Goal: Task Accomplishment & Management: Manage account settings

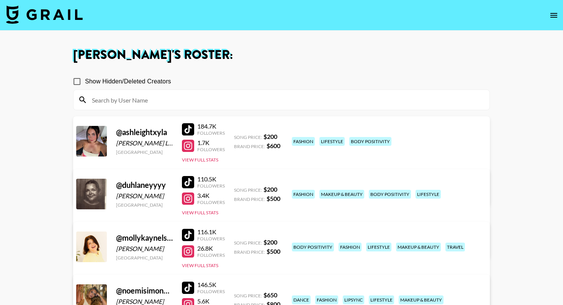
click at [48, 16] on img at bounding box center [44, 14] width 77 height 18
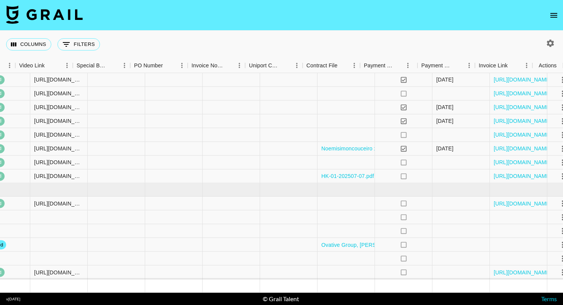
scroll to position [369, 709]
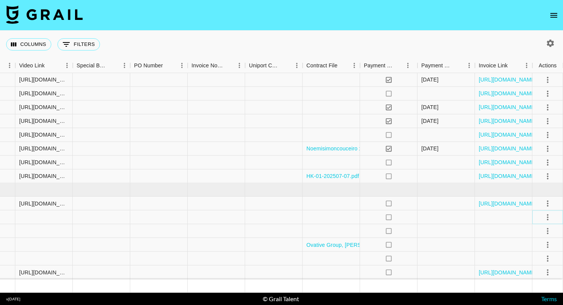
click at [548, 216] on icon "select merge strategy" at bounding box center [547, 217] width 9 height 9
click at [529, 291] on div "Approve" at bounding box center [531, 288] width 23 height 9
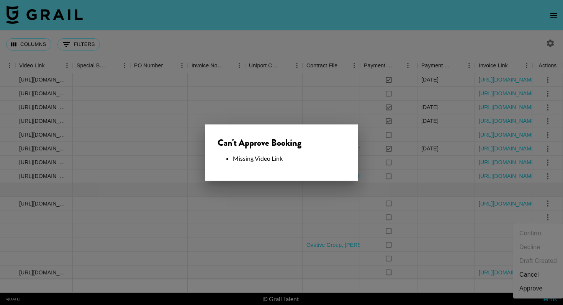
click at [312, 146] on div "Can't Approve Booking" at bounding box center [282, 142] width 128 height 11
click at [200, 121] on div at bounding box center [281, 152] width 563 height 305
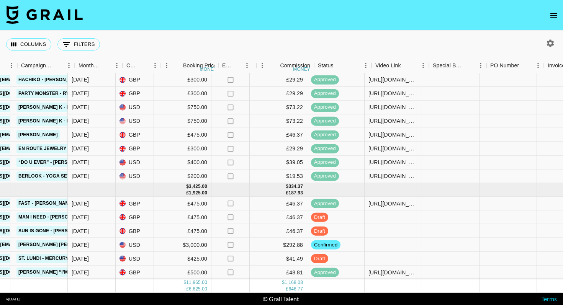
scroll to position [369, 352]
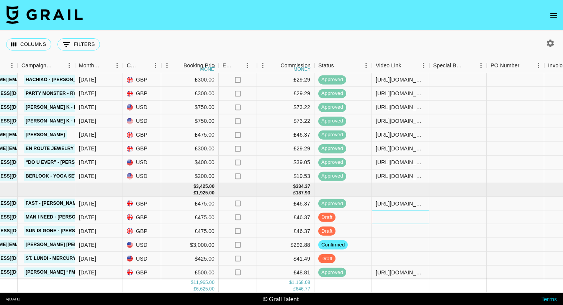
click at [397, 216] on div at bounding box center [400, 218] width 57 height 14
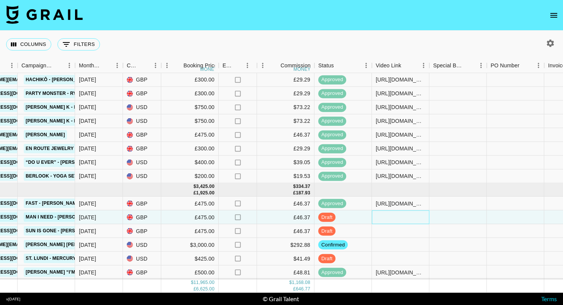
click at [397, 216] on div at bounding box center [400, 218] width 57 height 14
type input "[URL][DOMAIN_NAME]"
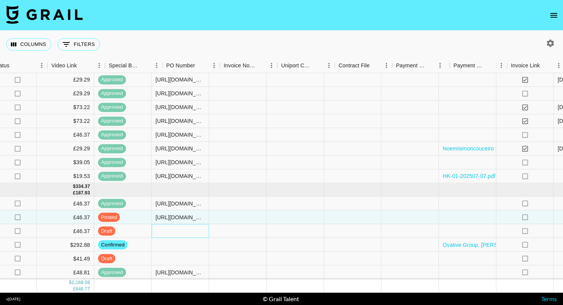
scroll to position [369, 709]
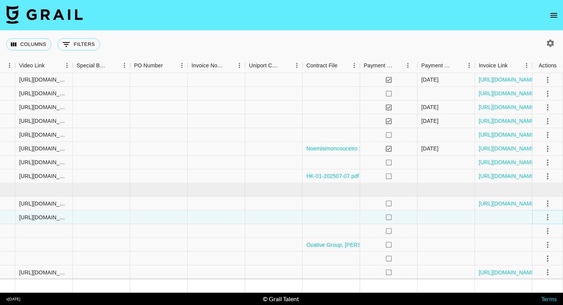
click at [549, 217] on icon "select merge strategy" at bounding box center [547, 217] width 9 height 9
click at [530, 290] on div "Approve" at bounding box center [531, 288] width 23 height 9
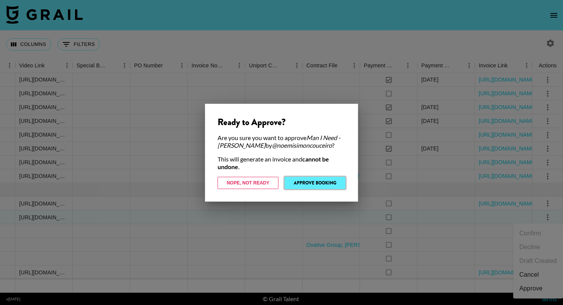
click at [311, 182] on button "Approve Booking" at bounding box center [315, 183] width 61 height 12
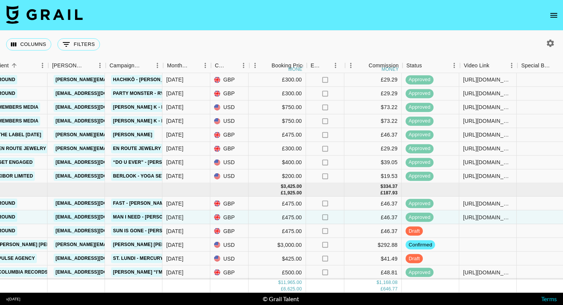
scroll to position [369, 260]
